Goal: Task Accomplishment & Management: Manage account settings

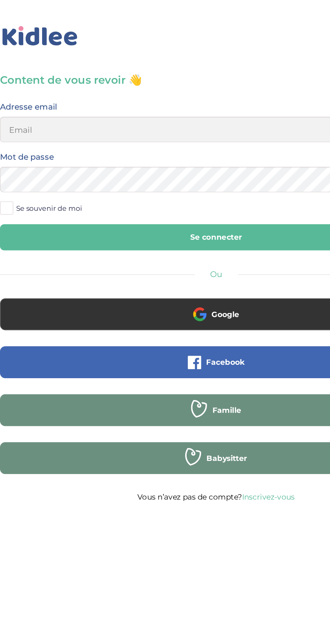
click at [114, 81] on input "email" at bounding box center [165, 82] width 272 height 16
click at [85, 80] on input "email" at bounding box center [165, 82] width 272 height 16
type input "aitalisonia06@gmail.com"
click at [157, 148] on button "Se connecter" at bounding box center [165, 150] width 272 height 16
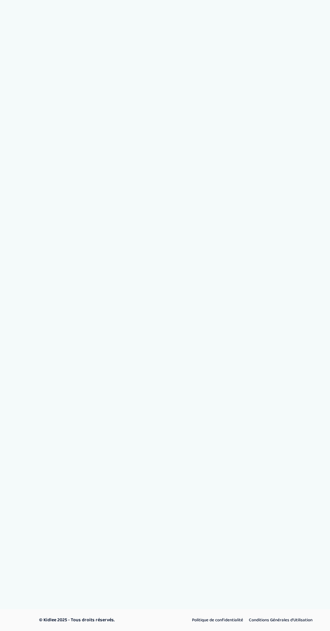
click at [90, 231] on div "© Kidlee 2025 - Tous droits réservés. Politique de confidentialité Conditions G…" at bounding box center [165, 151] width 330 height 235
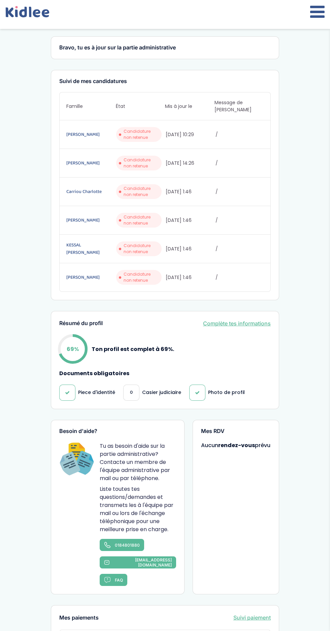
scroll to position [13, 0]
click at [238, 319] on link "Complète tes informations" at bounding box center [237, 323] width 68 height 8
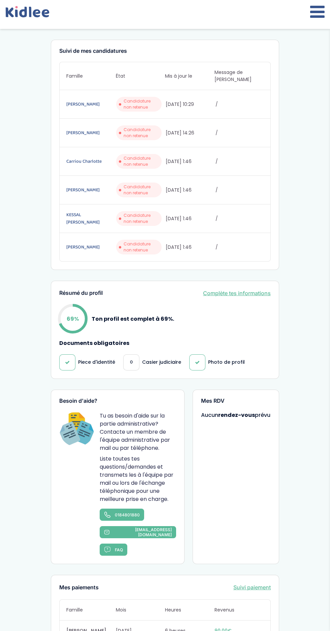
scroll to position [64, 0]
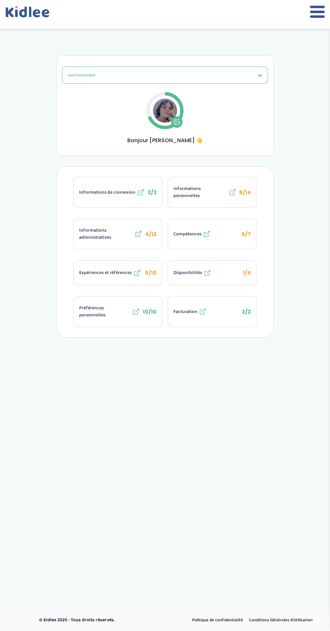
click at [193, 195] on span "Informations personnelles" at bounding box center [199, 192] width 53 height 14
click at [211, 180] on button "Informations personnelles 8/14" at bounding box center [212, 192] width 88 height 30
click at [125, 232] on span "Informations administratives" at bounding box center [106, 234] width 54 height 14
click at [118, 271] on span "Expériences et références" at bounding box center [105, 272] width 52 height 7
click at [209, 305] on button "Facturation 2/2" at bounding box center [212, 312] width 88 height 30
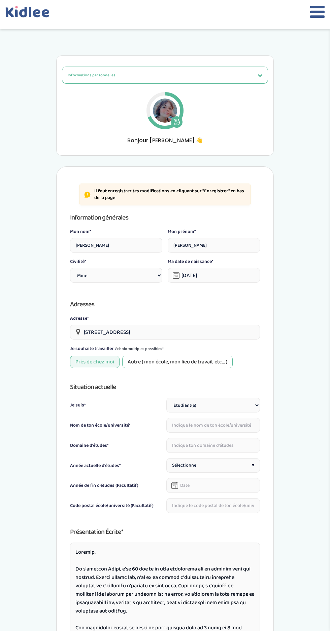
select select "1"
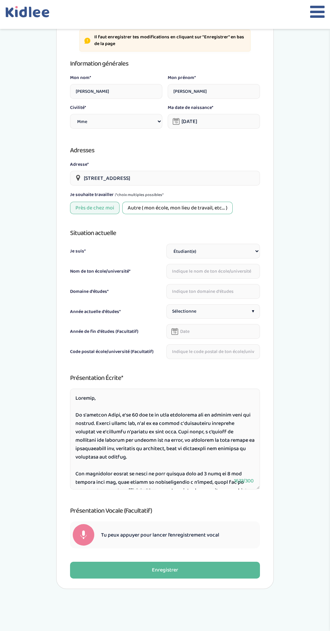
scroll to position [154, 0]
click at [220, 563] on button "Enregistrer" at bounding box center [165, 570] width 190 height 17
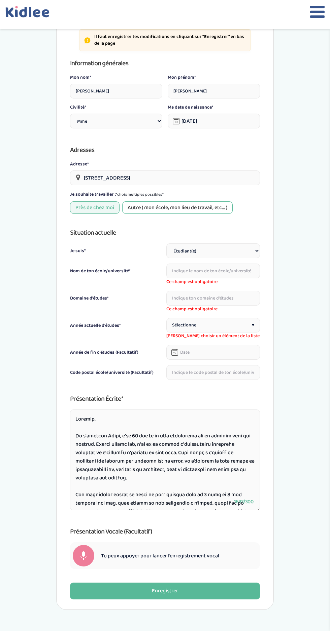
click at [217, 274] on input "text" at bounding box center [213, 271] width 94 height 15
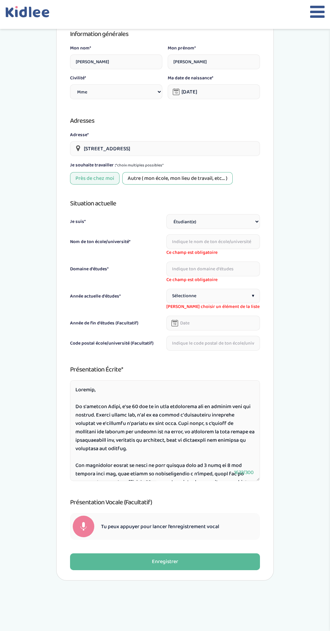
scroll to position [196, 0]
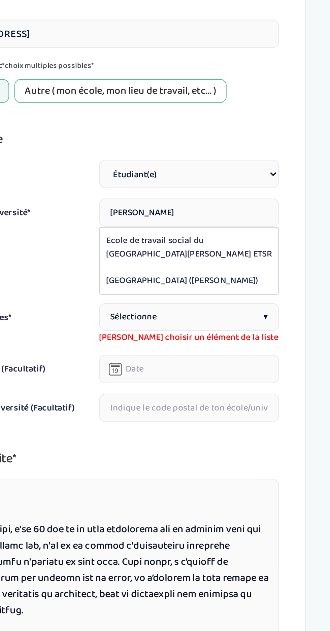
type input "Université de Tours (François Rabelais)"
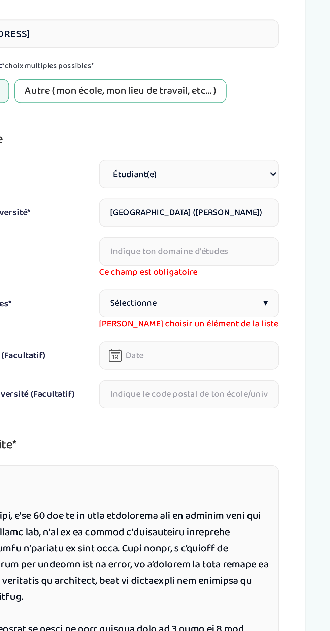
click at [228, 250] on input "text" at bounding box center [213, 249] width 94 height 15
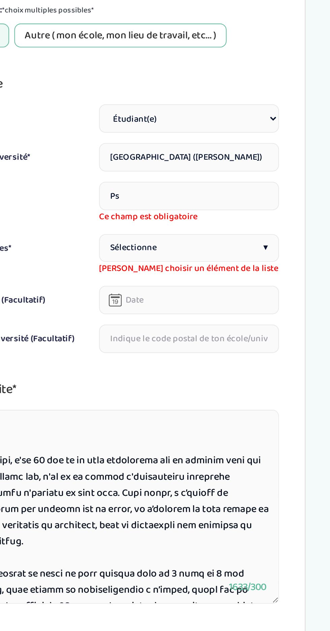
type input "P"
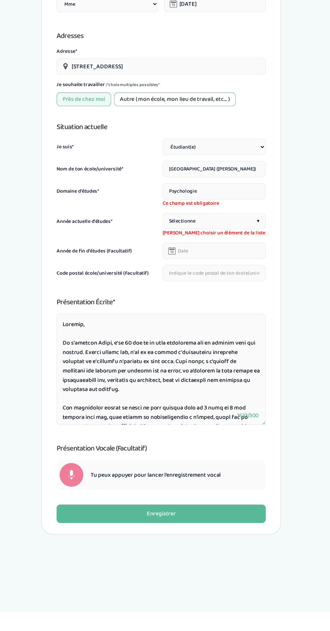
type input "Psychologie"
click at [220, 209] on select "Étudiant(e) Salarié Professionnel(le) de la petite enfance Retraité(e) En reche…" at bounding box center [213, 208] width 94 height 15
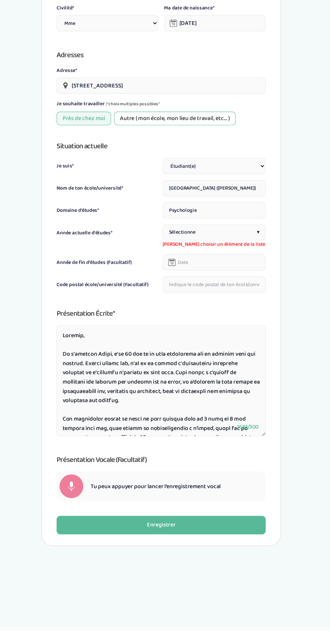
select select "6"
click at [166, 216] on select "Étudiant(e) Salarié Professionnel(le) de la petite enfance Retraité(e) En reche…" at bounding box center [213, 208] width 94 height 15
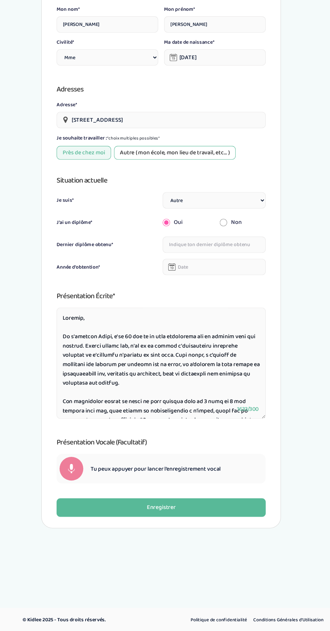
click at [224, 277] on input "text" at bounding box center [213, 280] width 94 height 15
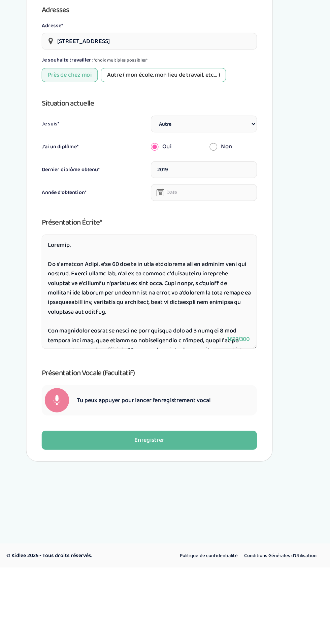
scroll to position [165, 0]
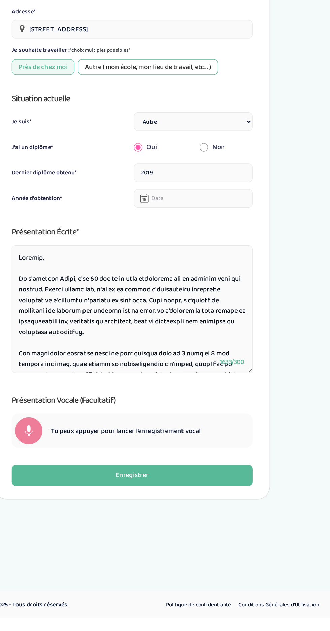
click at [208, 300] on input "text" at bounding box center [213, 300] width 94 height 15
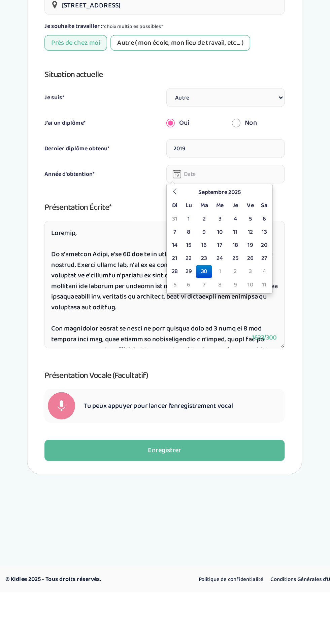
scroll to position [165, 0]
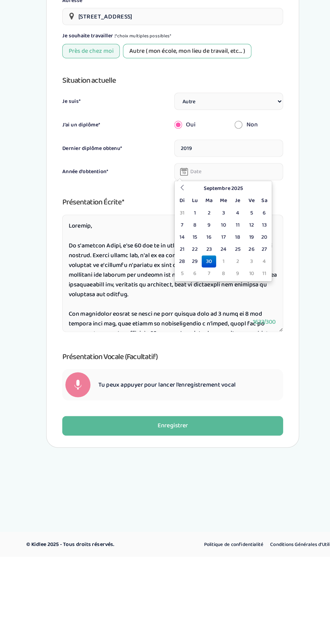
click at [209, 278] on input "2019" at bounding box center [213, 280] width 94 height 15
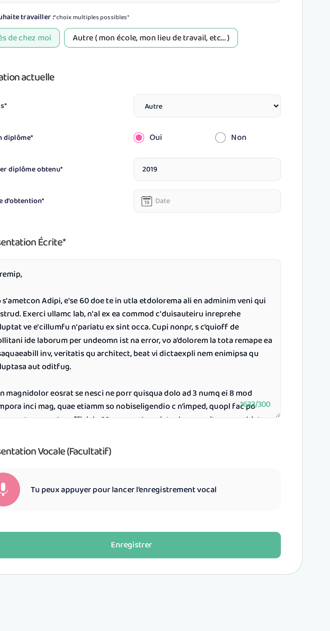
scroll to position [165, 0]
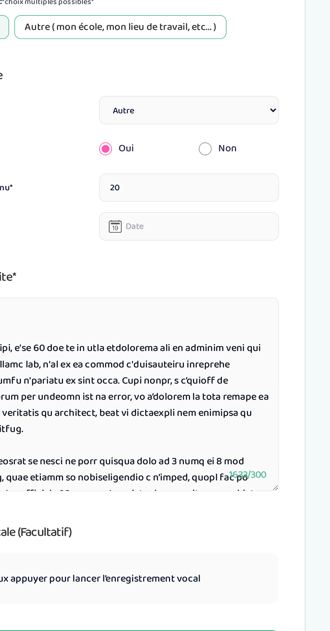
type input "2"
type input "Psychologie"
click at [208, 296] on input "text" at bounding box center [213, 300] width 94 height 15
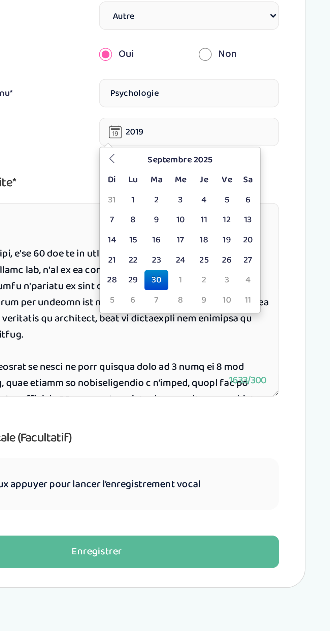
click at [219, 313] on th "Septembre 2025" at bounding box center [208, 315] width 61 height 10
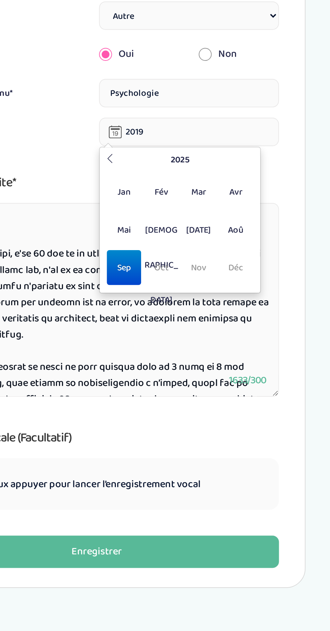
click at [206, 318] on th "2025" at bounding box center [208, 315] width 65 height 10
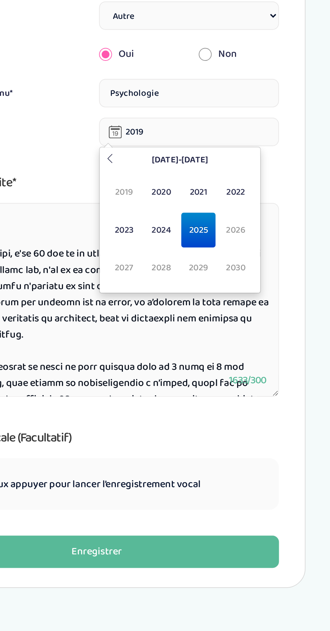
click at [179, 329] on span "2019" at bounding box center [179, 332] width 18 height 18
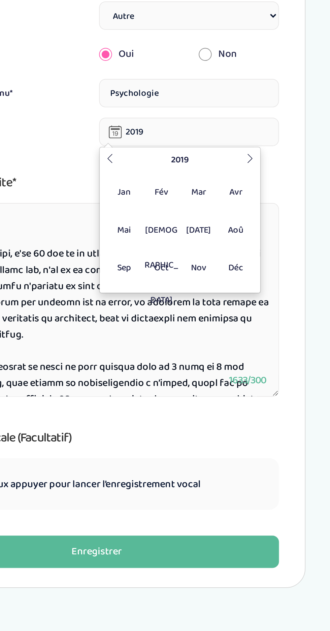
click at [179, 369] on span "Sep" at bounding box center [179, 371] width 18 height 18
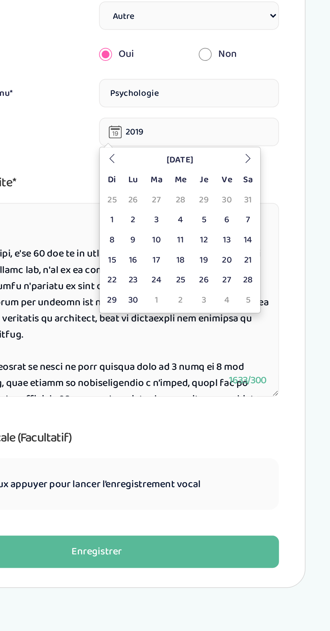
click at [180, 390] on td "30" at bounding box center [184, 388] width 12 height 10
type input "30-09-2019"
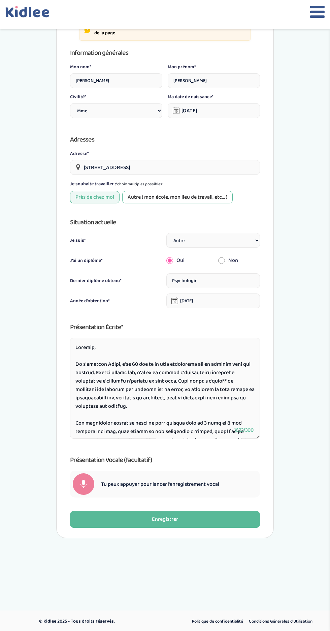
scroll to position [165, 0]
click at [202, 516] on button "Enregistrer" at bounding box center [165, 519] width 190 height 17
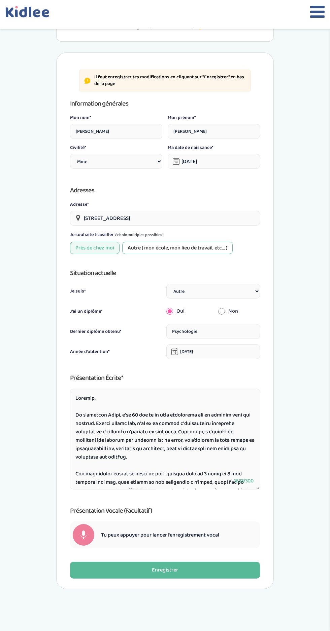
scroll to position [114, 0]
click at [176, 566] on div "Enregistrer" at bounding box center [165, 570] width 26 height 8
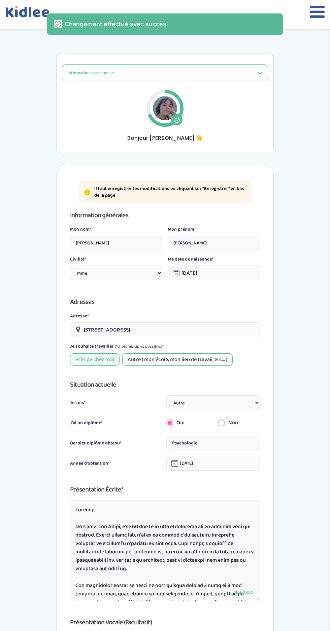
scroll to position [0, 0]
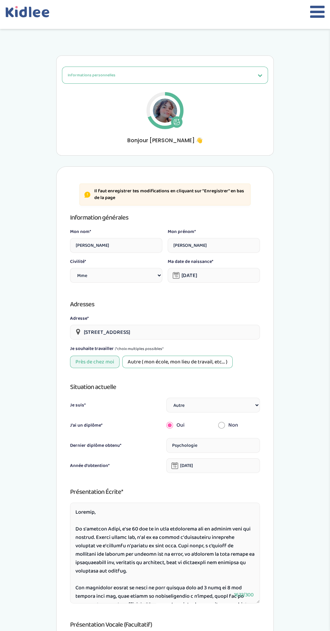
click at [172, 119] on button at bounding box center [176, 121] width 11 height 11
select select "1"
select select "6"
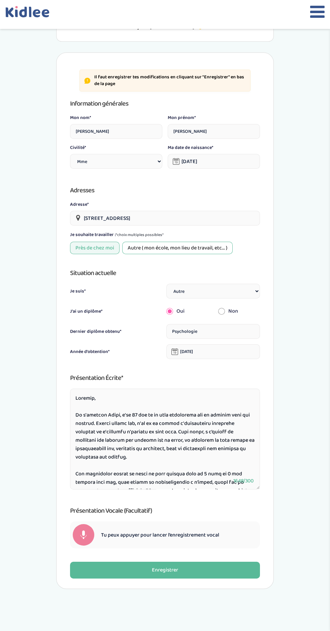
scroll to position [114, 0]
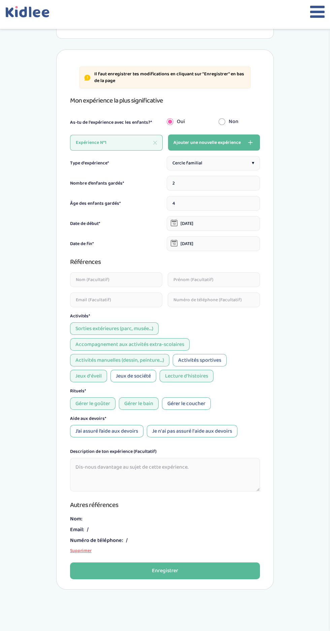
scroll to position [119, 0]
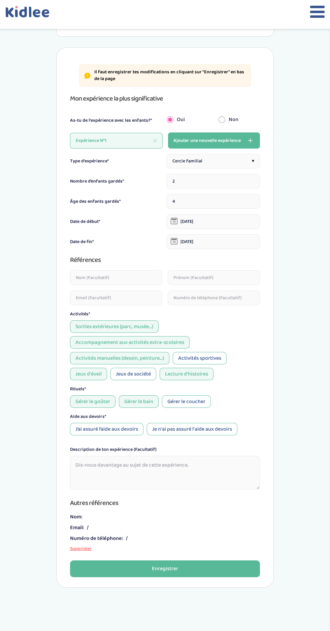
click at [116, 428] on div "J’ai assuré l’aide aux devoirs" at bounding box center [106, 429] width 73 height 12
click at [147, 372] on div "Jeux de société" at bounding box center [133, 374] width 46 height 12
click at [190, 571] on button "Enregistrer" at bounding box center [165, 569] width 190 height 17
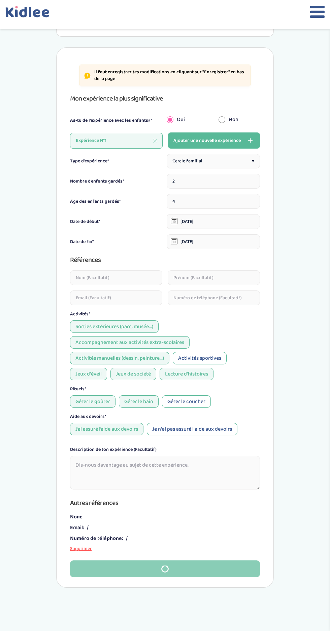
scroll to position [119, 0]
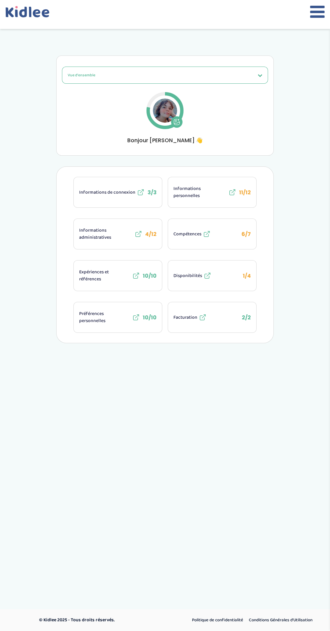
click at [110, 313] on span "Préférences personnelles" at bounding box center [104, 317] width 51 height 14
click at [231, 272] on button "Disponibilités 1/4" at bounding box center [212, 276] width 88 height 30
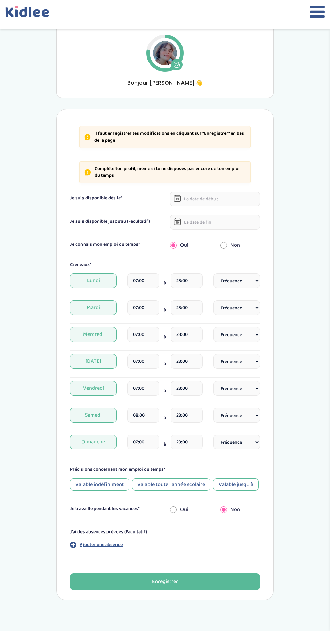
scroll to position [69, 0]
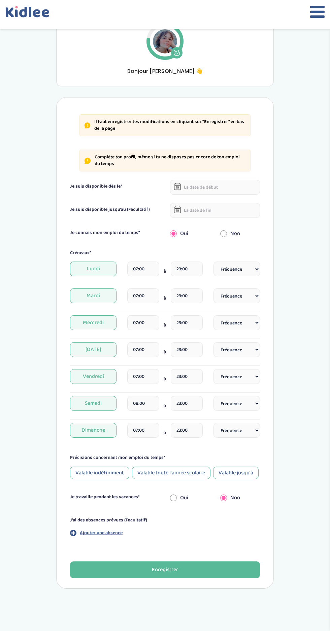
click at [248, 262] on select "Fréquence Toutes les semaines Toutes les 2 semaines Tous les mois" at bounding box center [236, 269] width 46 height 15
select select "1"
click at [213, 262] on select "Fréquence Toutes les semaines Toutes les 2 semaines Tous les mois" at bounding box center [236, 269] width 46 height 15
click at [247, 296] on select "Fréquence Toutes les semaines Toutes les 2 semaines Tous les mois" at bounding box center [236, 296] width 46 height 15
select select "1"
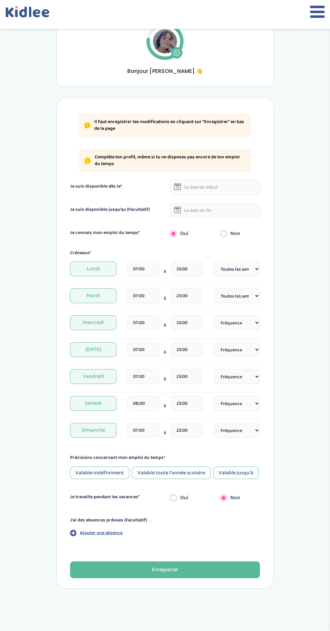
click at [213, 289] on select "Fréquence Toutes les semaines Toutes les 2 semaines Tous les mois" at bounding box center [236, 296] width 46 height 15
click at [249, 320] on select "Fréquence Toutes les semaines Toutes les 2 semaines Tous les mois" at bounding box center [236, 322] width 46 height 15
select select "1"
click at [213, 315] on select "Fréquence Toutes les semaines Toutes les 2 semaines Tous les mois" at bounding box center [236, 322] width 46 height 15
click at [243, 351] on select "Fréquence Toutes les semaines Toutes les 2 semaines Tous les mois" at bounding box center [236, 349] width 46 height 15
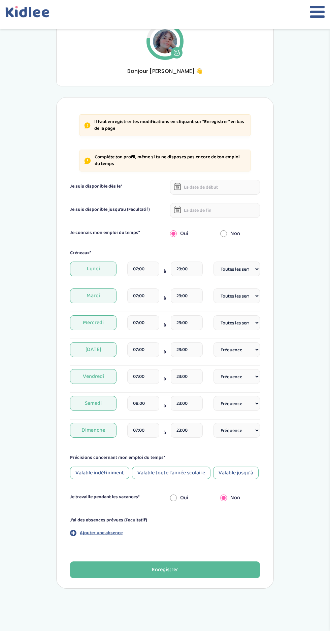
select select "1"
click at [213, 342] on select "Fréquence Toutes les semaines Toutes les 2 semaines Tous les mois" at bounding box center [236, 349] width 46 height 15
click at [244, 379] on select "Fréquence Toutes les semaines Toutes les 2 semaines Tous les mois" at bounding box center [236, 376] width 46 height 15
select select "1"
click at [213, 369] on select "Fréquence Toutes les semaines Toutes les 2 semaines Tous les mois" at bounding box center [236, 376] width 46 height 15
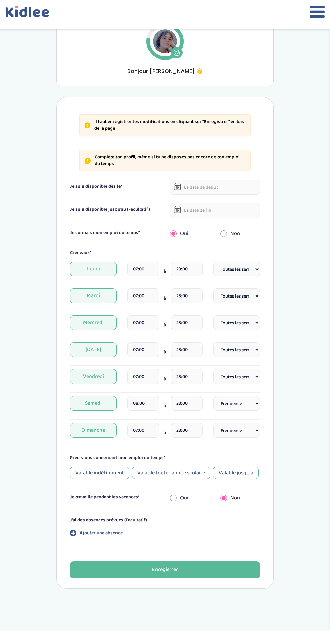
click at [248, 406] on select "Fréquence Toutes les semaines Toutes les 2 semaines Tous les mois" at bounding box center [236, 403] width 46 height 15
select select "1"
click at [213, 396] on select "Fréquence Toutes les semaines Toutes les 2 semaines Tous les mois" at bounding box center [236, 403] width 46 height 15
click at [246, 431] on select "Fréquence Toutes les semaines Toutes les 2 semaines Tous les mois" at bounding box center [236, 430] width 46 height 15
select select "1"
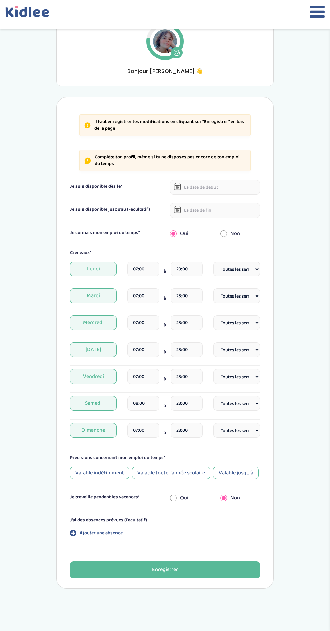
click at [213, 423] on select "Fréquence Toutes les semaines Toutes les 2 semaines Tous les mois" at bounding box center [236, 430] width 46 height 15
click at [91, 472] on div "Valable indéfiniment" at bounding box center [99, 473] width 59 height 12
click at [171, 494] on input "radio" at bounding box center [173, 498] width 7 height 15
radio input "true"
radio input "false"
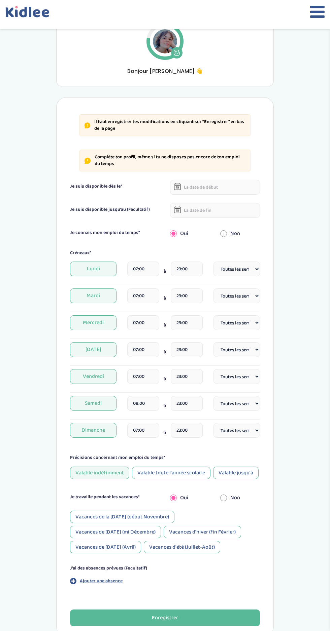
click at [225, 532] on div "Vacances d'hiver (fin Février)" at bounding box center [201, 532] width 77 height 12
click at [151, 516] on div "Vacances de la Toussaint (début Novembre)" at bounding box center [122, 517] width 104 height 12
click at [144, 529] on div "Vacances de Noël (mi Décembre)" at bounding box center [115, 532] width 91 height 12
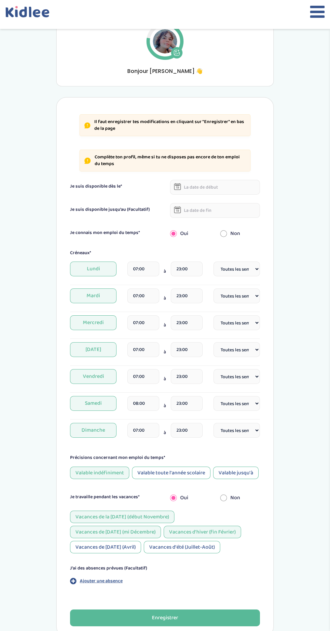
click at [123, 549] on div "Vacances de Pâques (Avril)" at bounding box center [105, 547] width 71 height 12
click at [191, 548] on div "Vacances d'été (Juillet-Août)" at bounding box center [182, 547] width 76 height 12
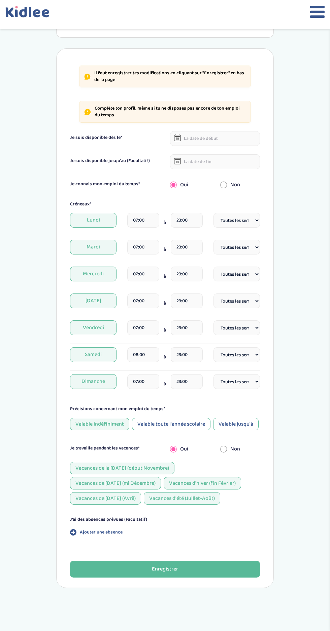
click at [195, 570] on button "Enregistrer" at bounding box center [165, 569] width 190 height 17
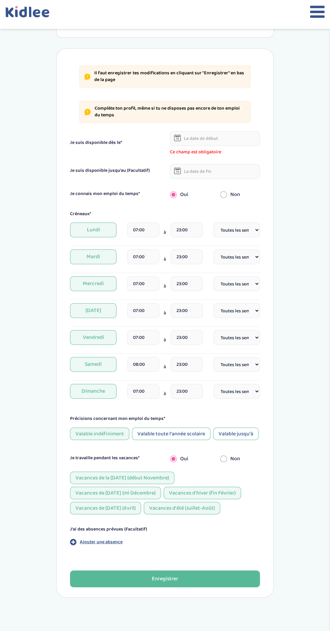
click at [226, 136] on input "text" at bounding box center [215, 138] width 90 height 15
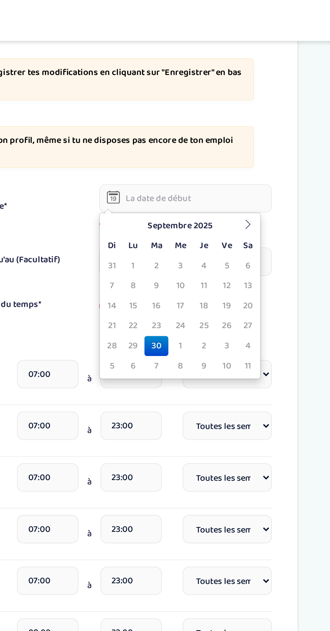
scroll to position [146, 0]
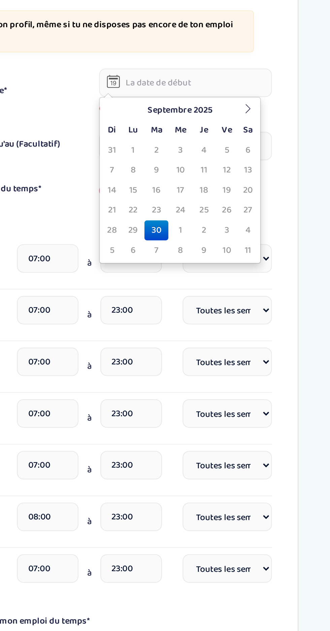
click at [187, 145] on td "1" at bounding box center [188, 146] width 12 height 10
click at [201, 188] on td "30" at bounding box center [199, 188] width 12 height 10
type input "30-09-2025"
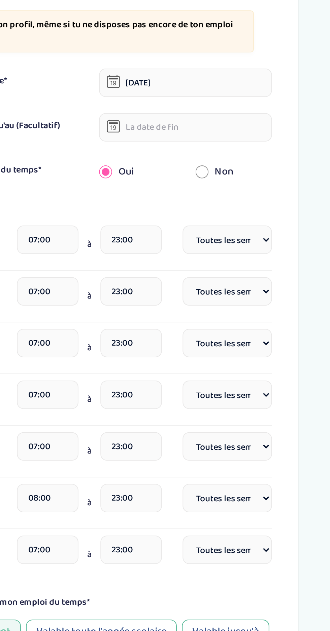
click at [273, 194] on div "Il faut enregistrer tes modifications en cliquant sur "Enregistrer" en bas de l…" at bounding box center [164, 291] width 217 height 540
click at [222, 131] on input "text" at bounding box center [215, 134] width 90 height 15
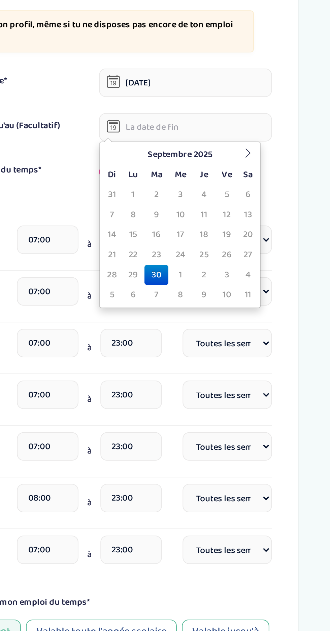
click at [274, 150] on div "Disponibilités Vue d'ensemble Informations de connexion Informations personnell…" at bounding box center [165, 232] width 248 height 668
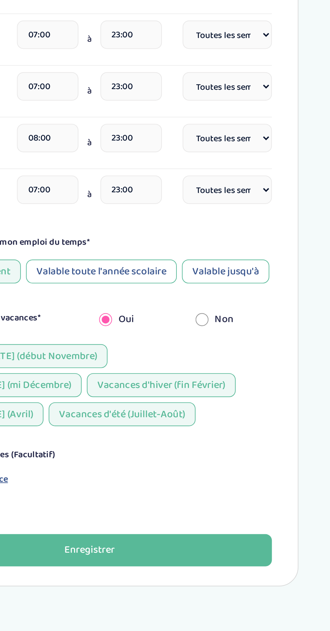
scroll to position [118, 0]
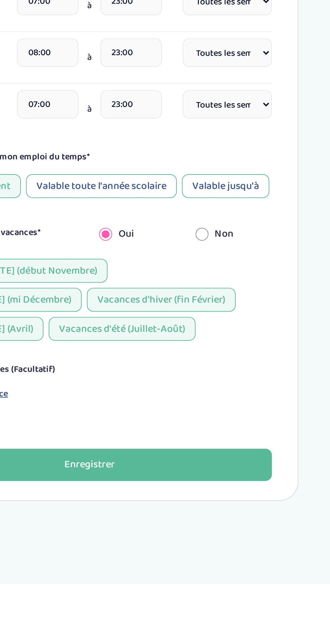
click at [219, 573] on button "Enregistrer" at bounding box center [165, 569] width 190 height 17
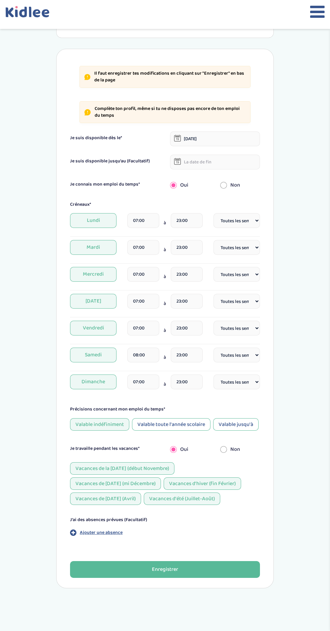
scroll to position [0, 0]
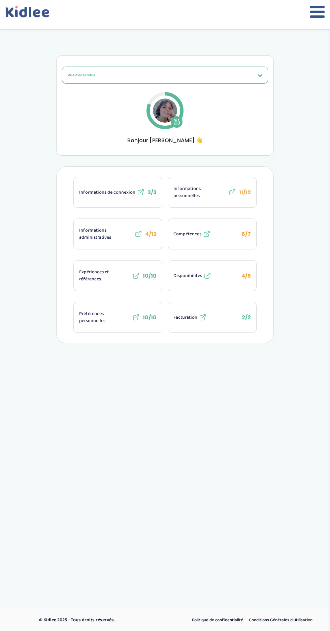
click at [327, 616] on body "trouver ma garde Dashboard Mon profil Mes famille Mes documents Dashboard Trouv…" at bounding box center [165, 315] width 330 height 631
click at [189, 193] on span "Informations personnelles" at bounding box center [199, 192] width 53 height 14
click at [293, 11] on div at bounding box center [165, 14] width 330 height 29
click at [313, 11] on icon at bounding box center [317, 11] width 14 height 17
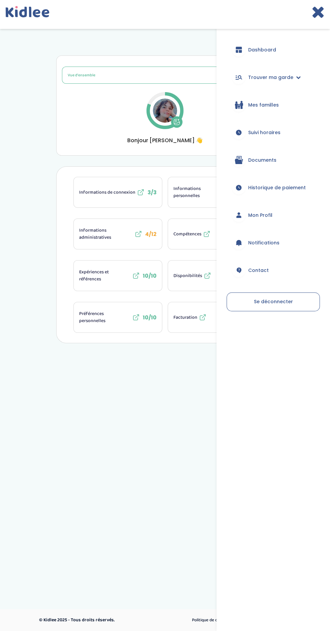
click at [264, 131] on span "Suivi horaires" at bounding box center [264, 132] width 32 height 7
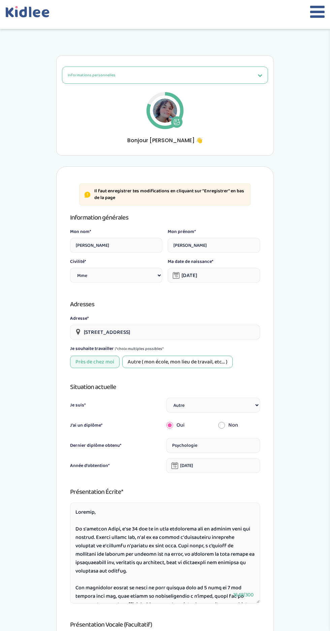
select select "1"
select select "6"
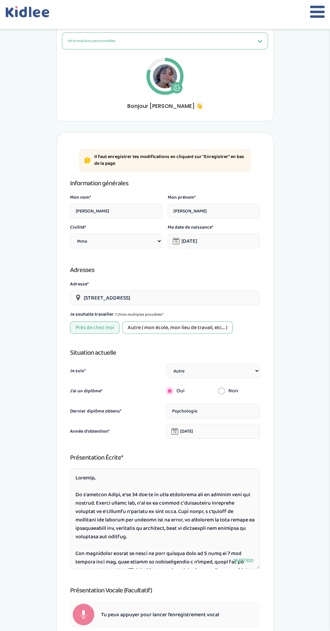
scroll to position [36, 0]
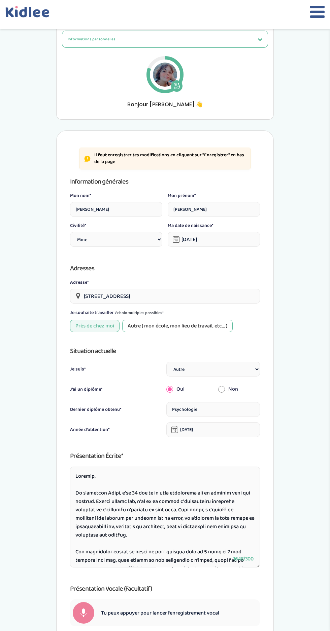
click at [218, 371] on select "Étudiant(e) Salarié Professionnel(le) de la petite enfance Retraité(e) En reche…" at bounding box center [213, 369] width 94 height 15
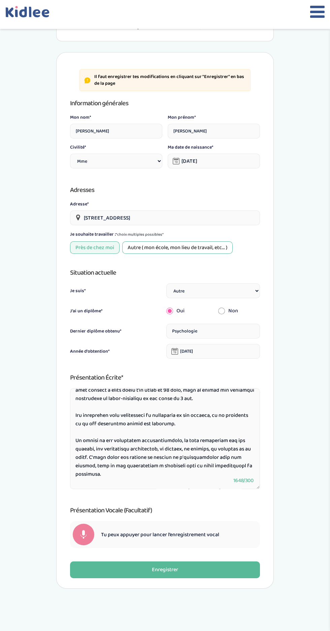
scroll to position [212, 0]
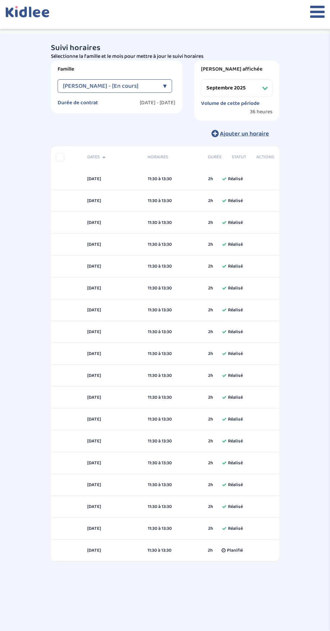
select select "septembre 2025"
click at [313, 11] on icon at bounding box center [317, 11] width 14 height 17
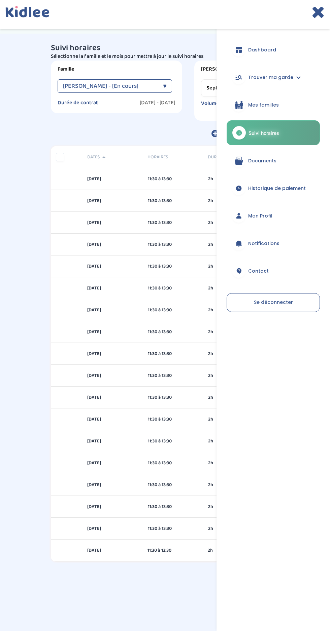
click at [281, 188] on span "Historique de paiement" at bounding box center [277, 188] width 58 height 7
click at [13, 292] on div "Suivi horaires Besoin d'aide ? qeWkb4aC17wlZbhjeU22zgMDYTPmISRHR0UhWukr Affiche…" at bounding box center [165, 311] width 330 height 555
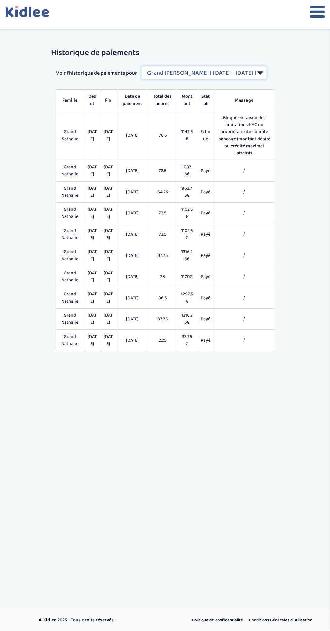
click at [257, 75] on select "Filtrer par Contrat Grand [PERSON_NAME] [ [DATE] - [DATE] ] [PERSON_NAME] [ [DA…" at bounding box center [203, 72] width 125 height 13
click at [142, 66] on select "Filtrer par Contrat Grand [PERSON_NAME] [ [DATE] - [DATE] ] [PERSON_NAME] [ [DA…" at bounding box center [203, 72] width 125 height 13
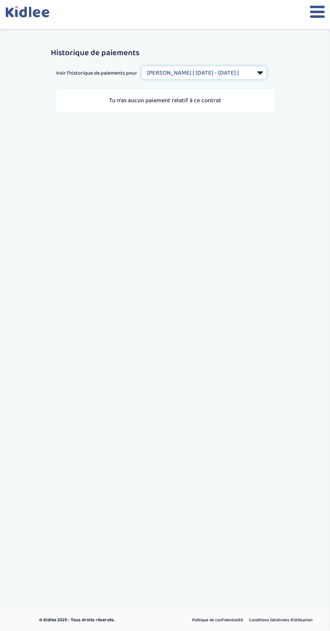
click at [257, 69] on select "Filtrer par Contrat Grand [PERSON_NAME] [ [DATE] - [DATE] ] [PERSON_NAME] [ [DA…" at bounding box center [203, 72] width 125 height 13
click at [142, 66] on select "Filtrer par Contrat Grand [PERSON_NAME] [ [DATE] - [DATE] ] [PERSON_NAME] [ [DA…" at bounding box center [203, 72] width 125 height 13
click at [246, 68] on select "Filtrer par Contrat Grand [PERSON_NAME] [ [DATE] - [DATE] ] [PERSON_NAME] [ [DA…" at bounding box center [203, 72] width 125 height 13
click at [142, 66] on select "Filtrer par Contrat Grand [PERSON_NAME] [ [DATE] - [DATE] ] [PERSON_NAME] [ [DA…" at bounding box center [203, 72] width 125 height 13
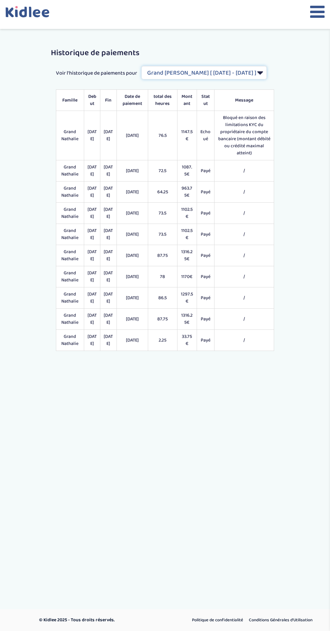
click at [252, 68] on select "Filtrer par Contrat Grand [PERSON_NAME] [ [DATE] - [DATE] ] [PERSON_NAME] [ [DA…" at bounding box center [203, 72] width 125 height 13
click at [142, 66] on select "Filtrer par Contrat Grand [PERSON_NAME] [ [DATE] - [DATE] ] [PERSON_NAME] [ [DA…" at bounding box center [203, 72] width 125 height 13
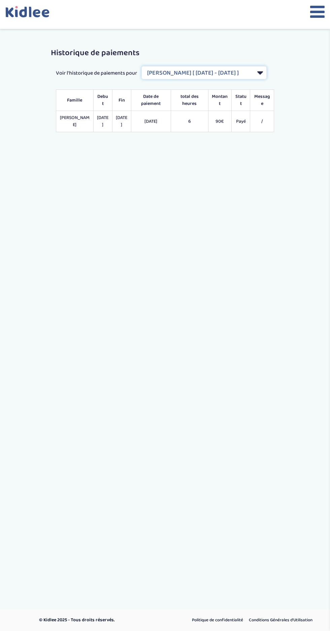
click at [258, 70] on select "Filtrer par Contrat Grand [PERSON_NAME] [ [DATE] - [DATE] ] [PERSON_NAME] [ [DA…" at bounding box center [203, 72] width 125 height 13
click at [142, 66] on select "Filtrer par Contrat Grand [PERSON_NAME] [ [DATE] - [DATE] ] [PERSON_NAME] [ [DA…" at bounding box center [203, 72] width 125 height 13
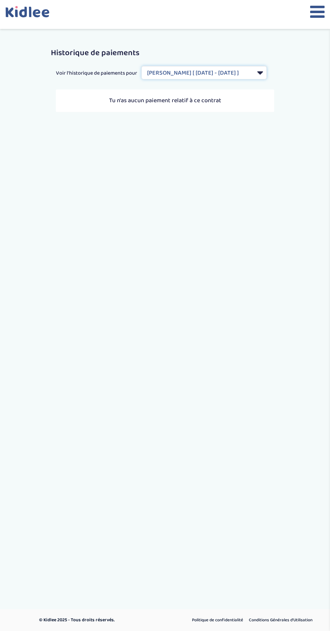
click at [253, 71] on select "Filtrer par Contrat Grand [PERSON_NAME] [ [DATE] - [DATE] ] [PERSON_NAME] [ [DA…" at bounding box center [203, 72] width 125 height 13
select select "2126"
click at [142, 66] on select "Filtrer par Contrat Grand [PERSON_NAME] [ [DATE] - [DATE] ] [PERSON_NAME] [ [DA…" at bounding box center [203, 72] width 125 height 13
